Goal: Transaction & Acquisition: Purchase product/service

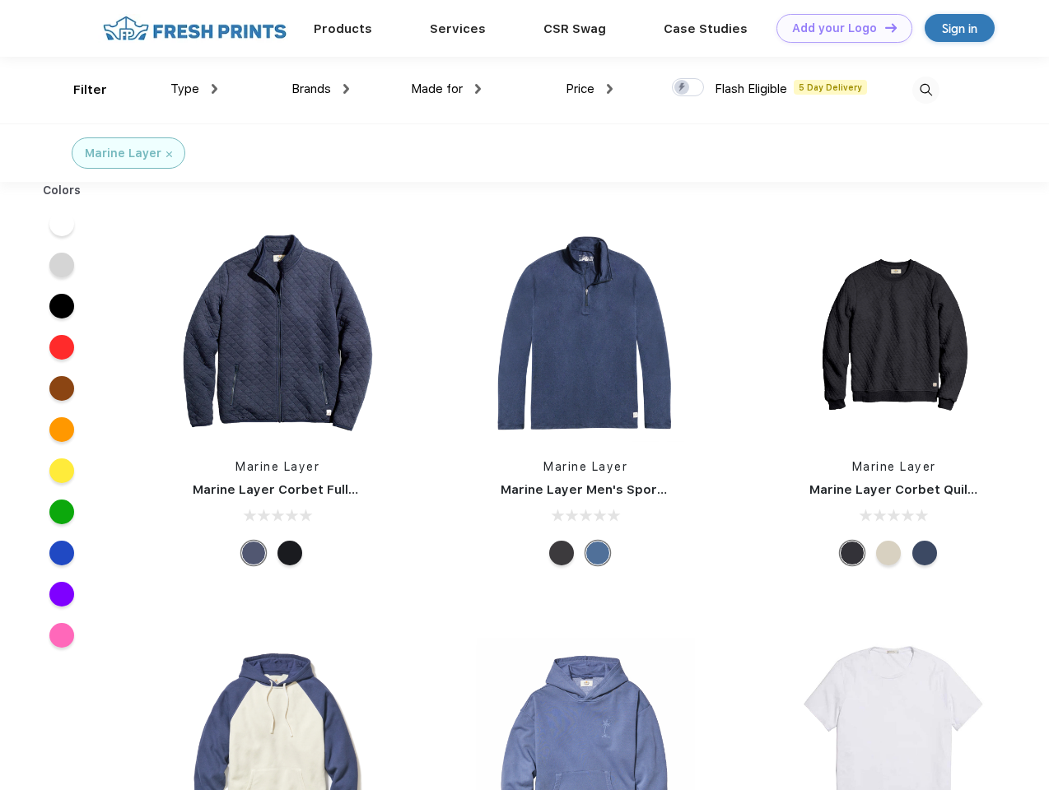
click at [838, 28] on link "Add your Logo Design Tool" at bounding box center [844, 28] width 136 height 29
click at [0, 0] on div "Design Tool" at bounding box center [0, 0] width 0 height 0
click at [883, 27] on link "Add your Logo Design Tool" at bounding box center [844, 28] width 136 height 29
click at [79, 90] on div "Filter" at bounding box center [90, 90] width 34 height 19
click at [194, 89] on span "Type" at bounding box center [184, 89] width 29 height 15
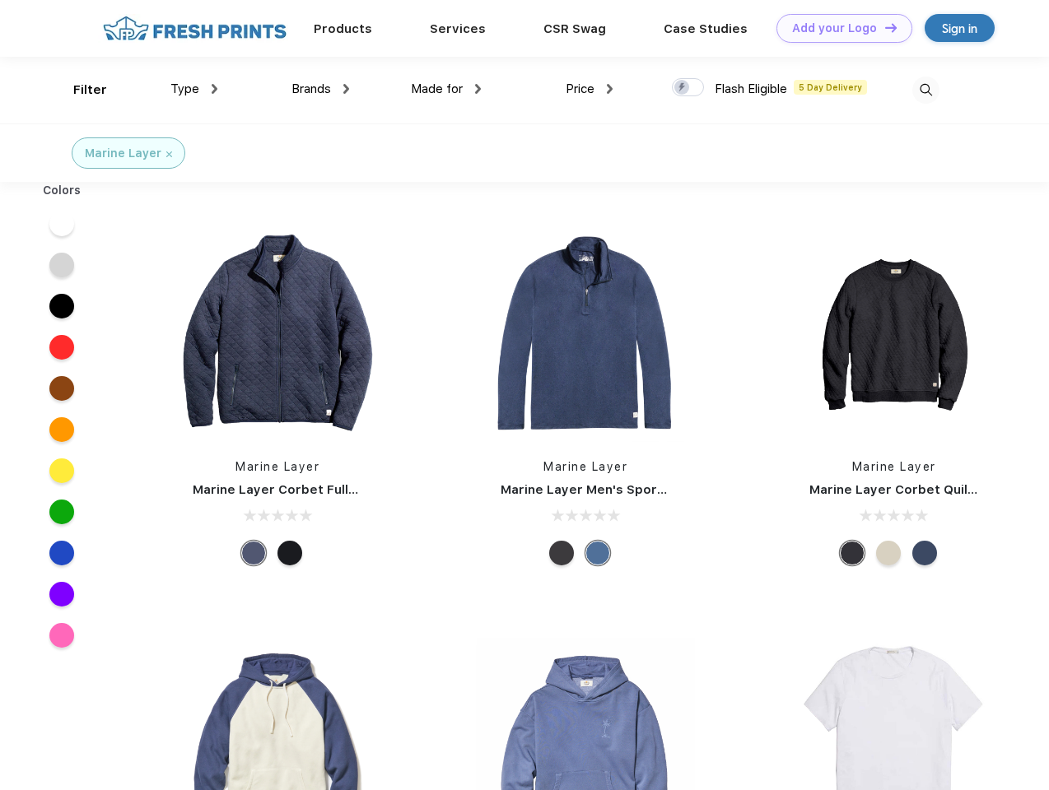
click at [320, 89] on span "Brands" at bounding box center [311, 89] width 40 height 15
click at [446, 89] on span "Made for" at bounding box center [437, 89] width 52 height 15
click at [590, 89] on span "Price" at bounding box center [580, 89] width 29 height 15
click at [688, 88] on div at bounding box center [688, 87] width 32 height 18
click at [683, 88] on input "checkbox" at bounding box center [677, 82] width 11 height 11
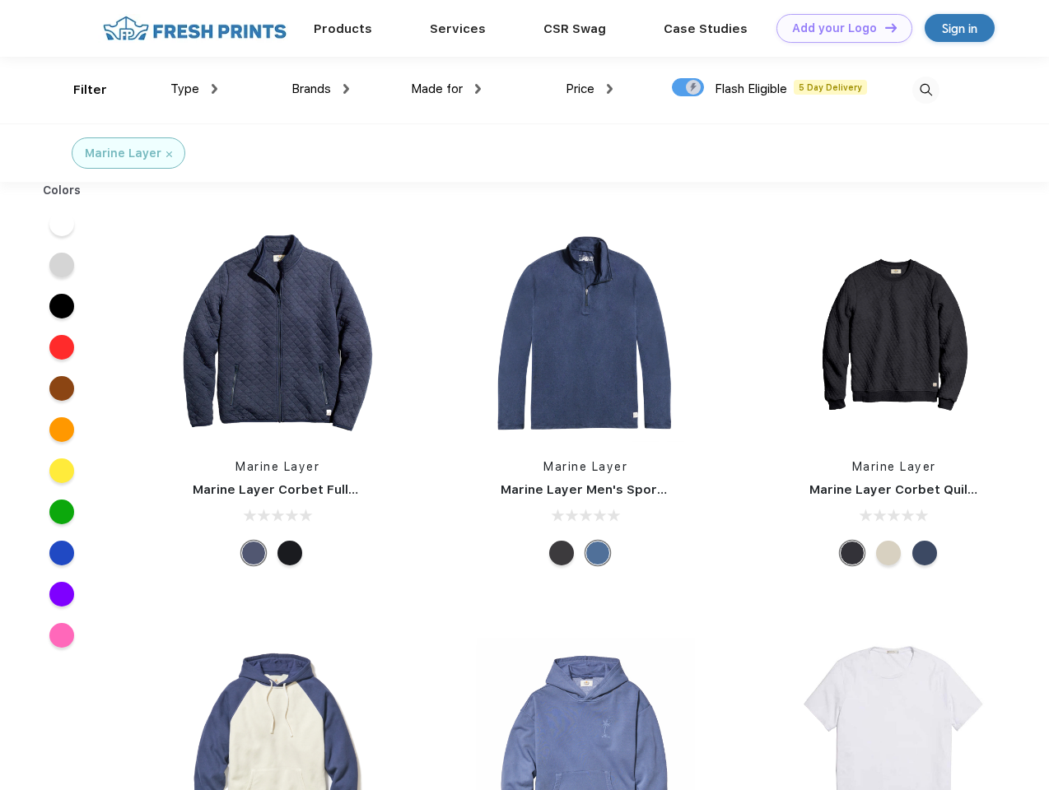
checkbox input "true"
